Goal: Information Seeking & Learning: Learn about a topic

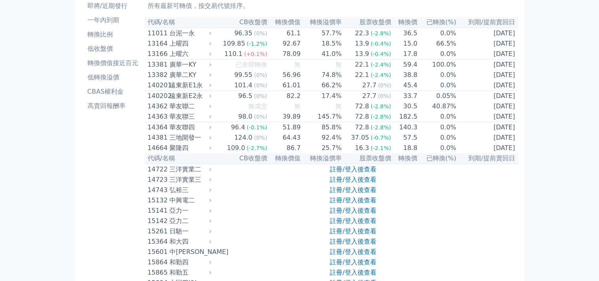
scroll to position [119, 0]
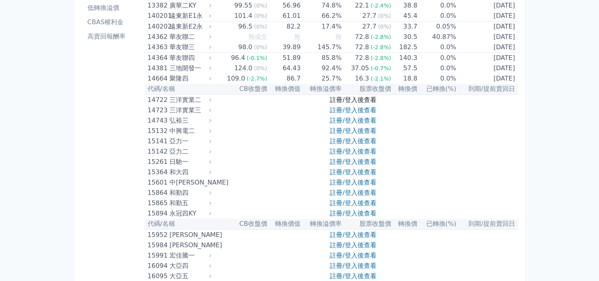
click at [371, 103] on link "註冊/登入後查看" at bounding box center [353, 100] width 46 height 8
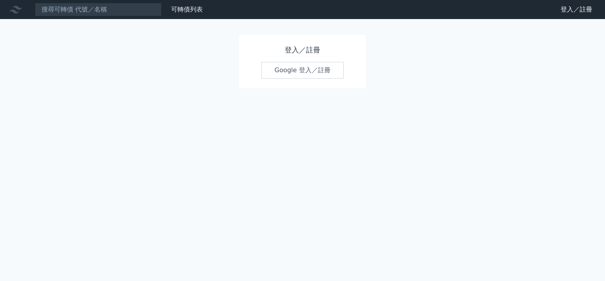
click at [311, 78] on link "Google 登入／註冊" at bounding box center [303, 70] width 82 height 17
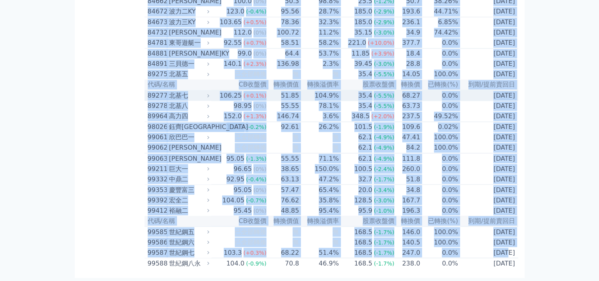
scroll to position [5890, 0]
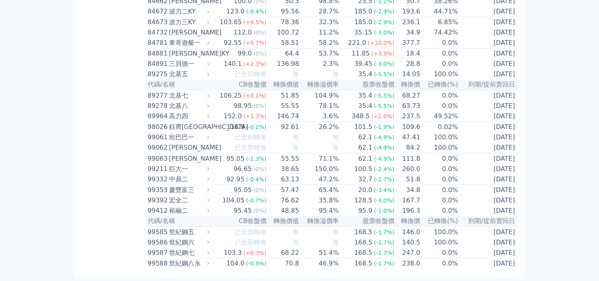
drag, startPoint x: 107, startPoint y: 86, endPoint x: 543, endPoint y: 269, distance: 472.6
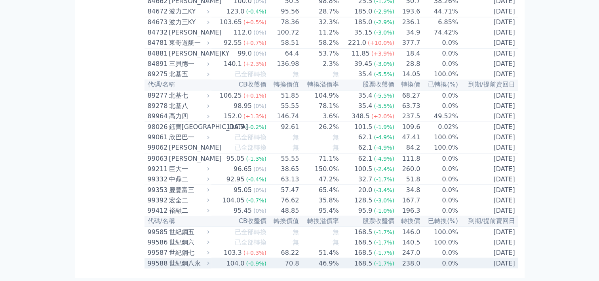
copy table
